Goal: Information Seeking & Learning: Learn about a topic

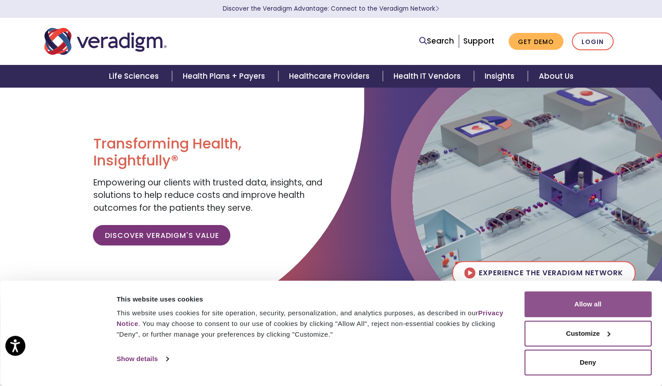
click at [599, 305] on button "Allow all" at bounding box center [587, 304] width 127 height 26
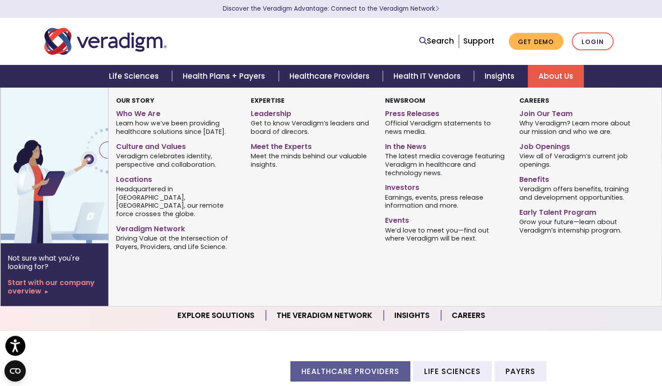
click at [554, 77] on link "About Us" at bounding box center [556, 76] width 56 height 23
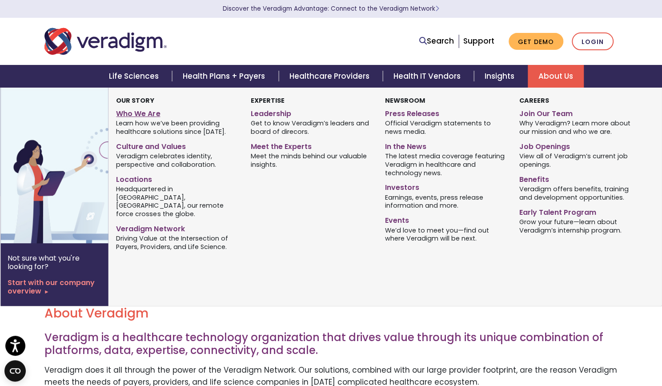
click at [129, 112] on link "Who We Are" at bounding box center [176, 112] width 121 height 13
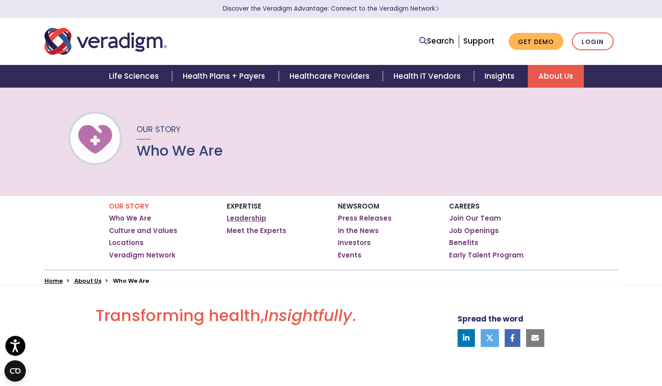
click at [247, 218] on link "Leadership" at bounding box center [247, 218] width 40 height 9
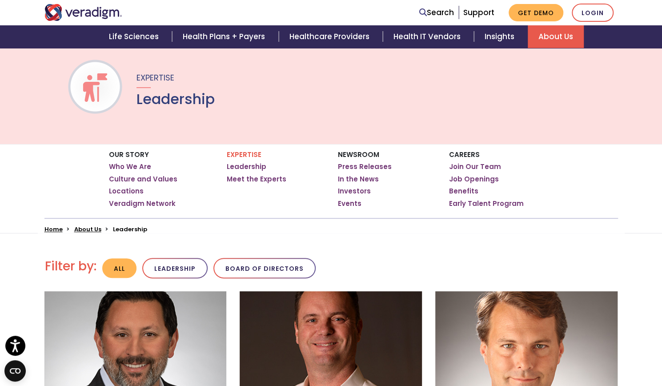
scroll to position [133, 0]
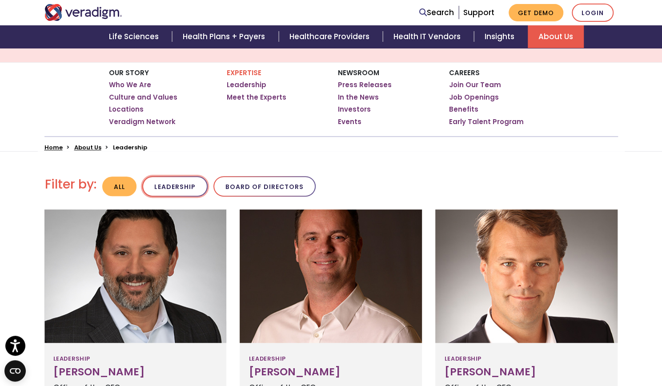
click at [178, 189] on button "Leadership" at bounding box center [174, 186] width 65 height 21
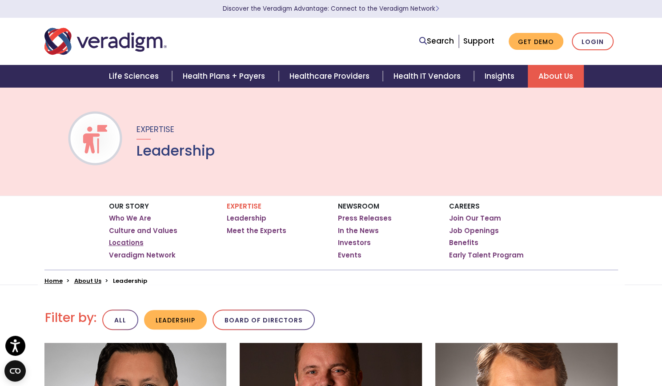
click at [132, 244] on link "Locations" at bounding box center [126, 242] width 35 height 9
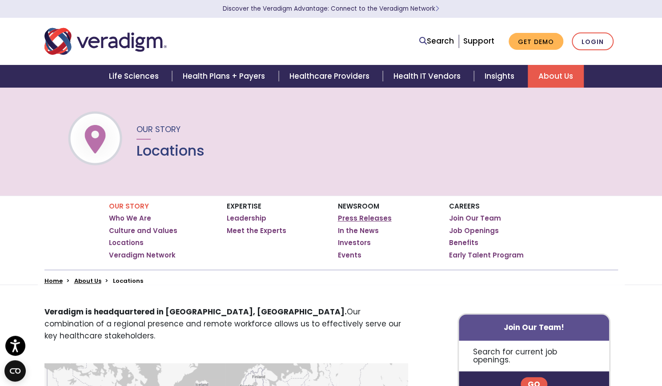
click at [375, 218] on link "Press Releases" at bounding box center [365, 218] width 54 height 9
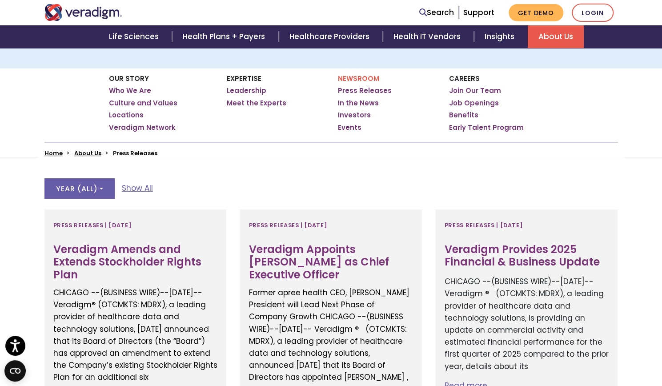
scroll to position [222, 0]
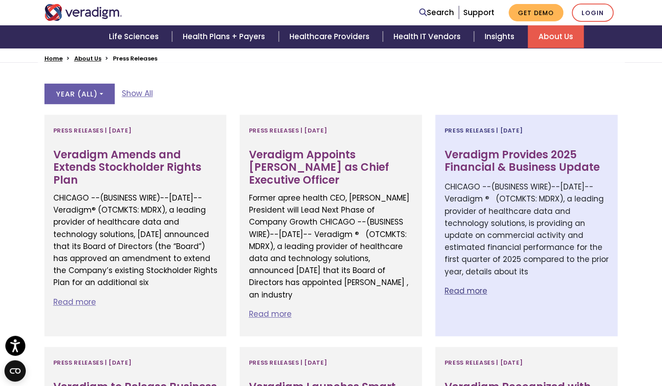
click at [505, 164] on h3 "Veradigm Provides 2025 Financial & Business Update" at bounding box center [526, 161] width 164 height 26
